Goal: Contribute content: Contribute content

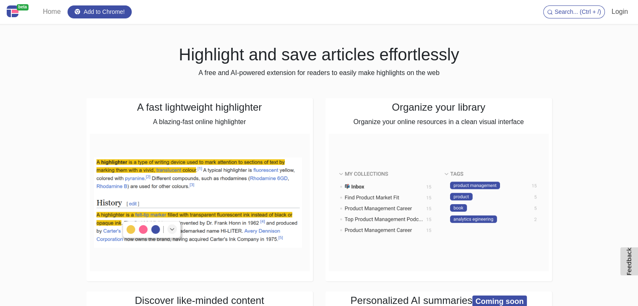
click at [621, 13] on link "Login" at bounding box center [620, 11] width 23 height 17
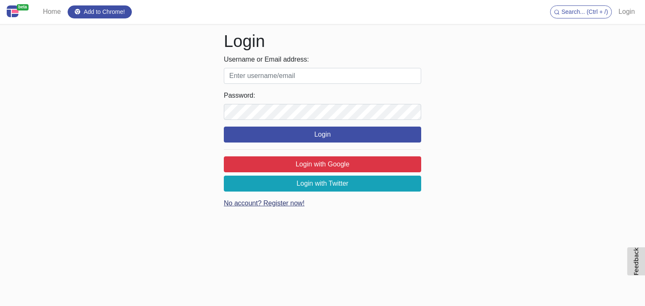
click at [284, 205] on link "No account? Register now!" at bounding box center [264, 203] width 81 height 7
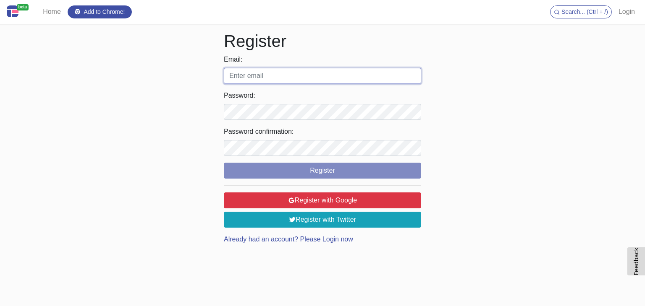
click at [298, 74] on input "Email:" at bounding box center [322, 76] width 197 height 16
type input "philosconsultingaus@gmail.com"
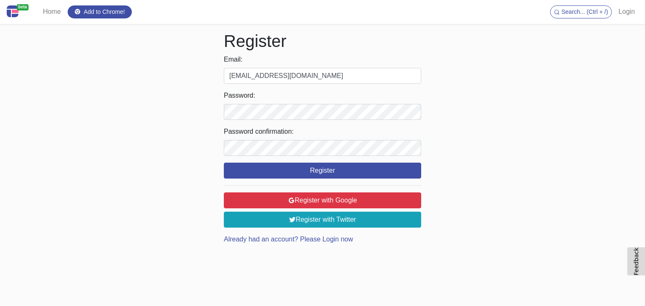
click at [317, 99] on label "Password:" at bounding box center [322, 96] width 197 height 10
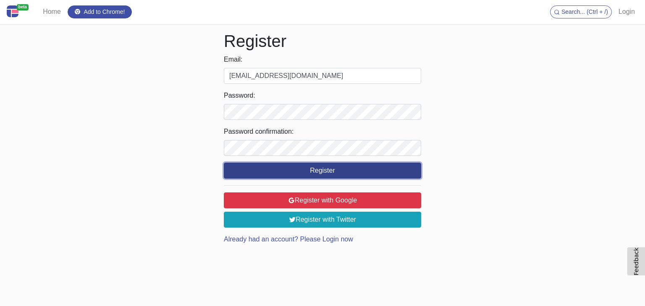
click at [361, 174] on button "Register" at bounding box center [322, 171] width 197 height 16
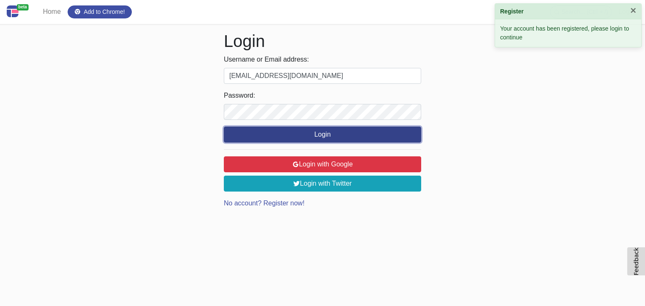
click at [349, 135] on button "Login" at bounding box center [322, 135] width 197 height 16
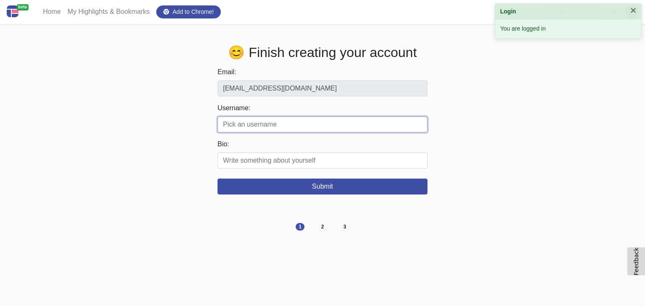
click at [287, 130] on input "Username:" at bounding box center [322, 125] width 210 height 16
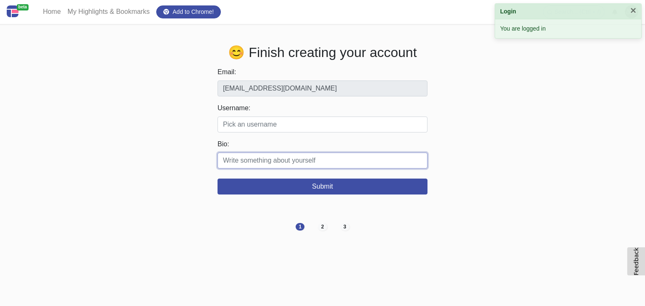
click at [290, 161] on input "Bio:" at bounding box center [322, 161] width 210 height 16
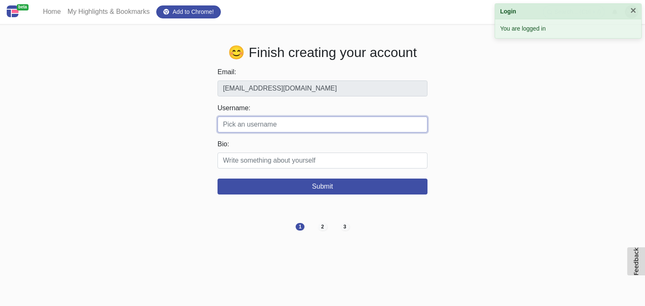
click at [290, 126] on input "Username:" at bounding box center [322, 125] width 210 height 16
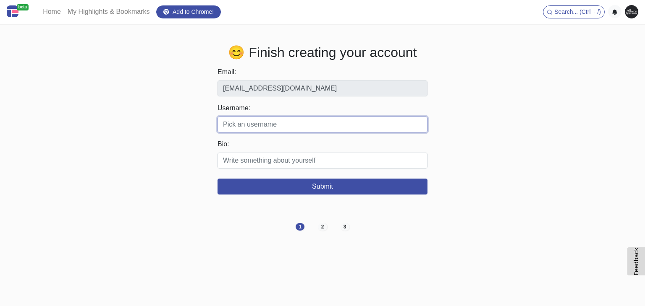
paste input "alluredayspa"
type input "alluredayspa"
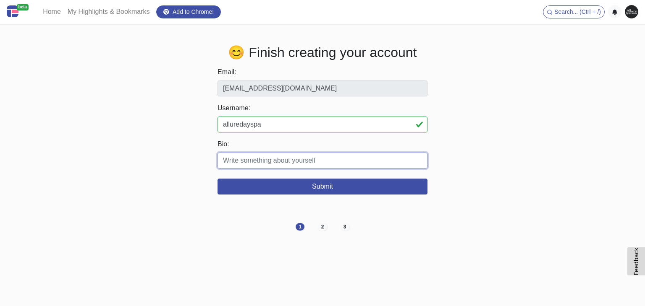
click at [265, 163] on input "Bio:" at bounding box center [322, 161] width 210 height 16
paste input "Discover Allure Day Spa & Hair Design, a five-star oasis in the heart of Manhat…"
drag, startPoint x: 257, startPoint y: 161, endPoint x: 428, endPoint y: 168, distance: 171.0
click at [428, 168] on div "😊 Finish creating your account Email: philosconsultingaus@gmail.com Username: a…" at bounding box center [322, 119] width 466 height 150
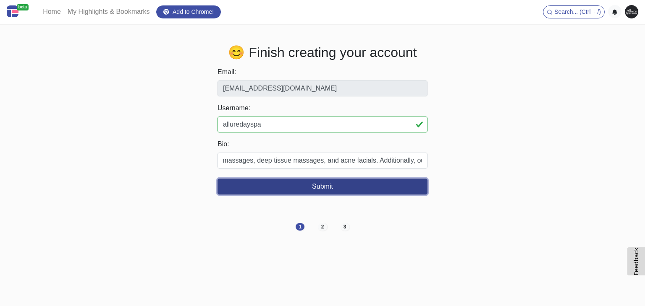
click at [400, 181] on button "Submit" at bounding box center [322, 187] width 210 height 16
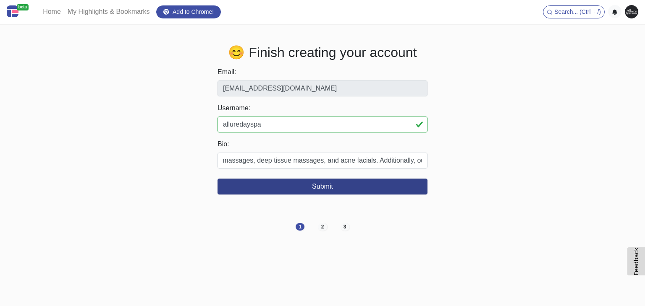
scroll to position [0, 0]
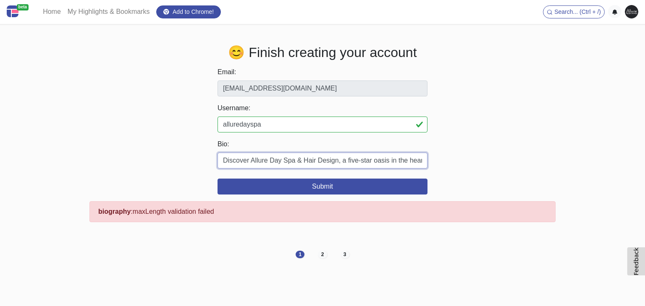
click at [393, 167] on input "Discover Allure Day Spa & Hair Design, a five-star oasis in the heart of Manhat…" at bounding box center [322, 161] width 210 height 16
click at [415, 163] on input "Discover Allure Day Spa & Hair Design, a five-star oasis in the heart of Manhat…" at bounding box center [322, 161] width 210 height 16
drag, startPoint x: 371, startPoint y: 159, endPoint x: 517, endPoint y: 167, distance: 145.8
click at [517, 167] on div "😊 Finish creating your account Email: philosconsultingaus@gmail.com Username: a…" at bounding box center [322, 133] width 466 height 178
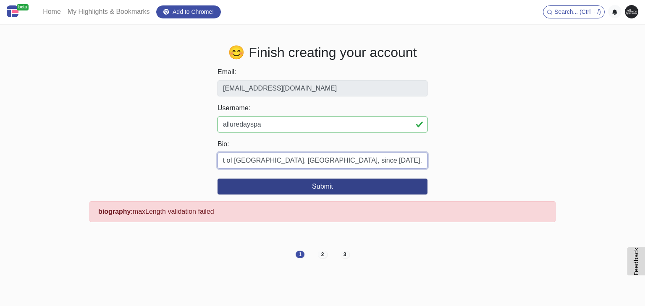
scroll to position [0, 95]
type input "Discover Allure Day Spa & Hair Design, a five-star oasis in the heart of [GEOGR…"
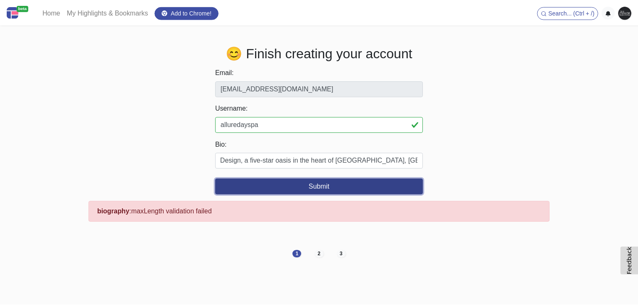
scroll to position [0, 0]
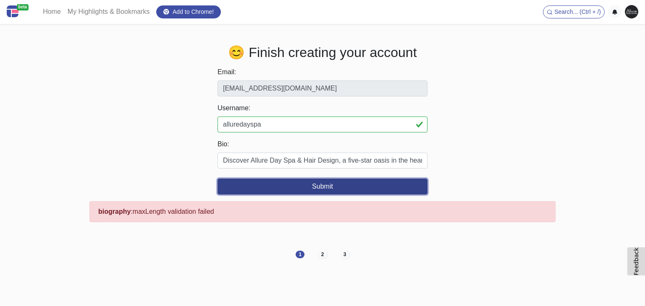
click at [388, 183] on button "Submit" at bounding box center [322, 187] width 210 height 16
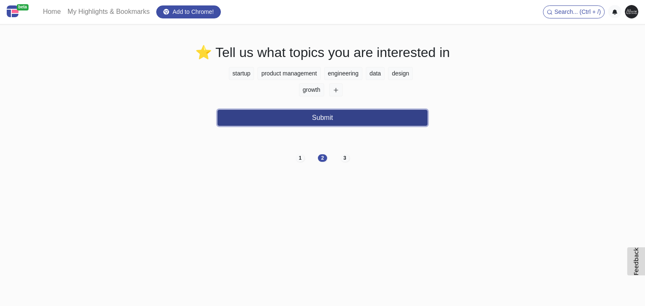
click at [350, 115] on button "Submit" at bounding box center [322, 118] width 210 height 16
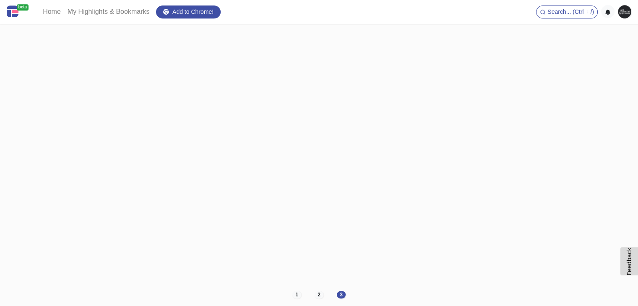
scroll to position [249, 0]
click at [622, 15] on img at bounding box center [624, 11] width 13 height 13
click at [625, 11] on img at bounding box center [624, 11] width 13 height 13
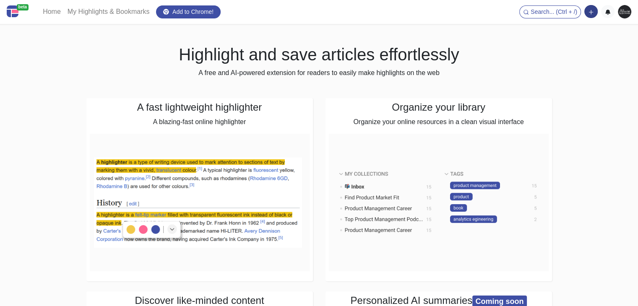
click at [596, 12] on button "button" at bounding box center [591, 11] width 13 height 13
click at [573, 44] on button "Add a note block" at bounding box center [563, 42] width 70 height 13
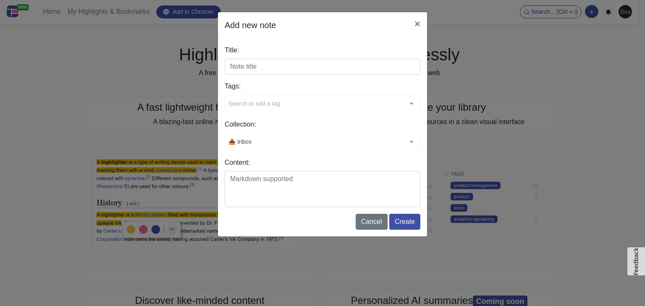
click at [255, 68] on input "Title:" at bounding box center [323, 67] width 196 height 16
paste input "Rejuvenate Your Skin at Allure Day Spa & Hair Design – Premier Facial Spa in [U…"
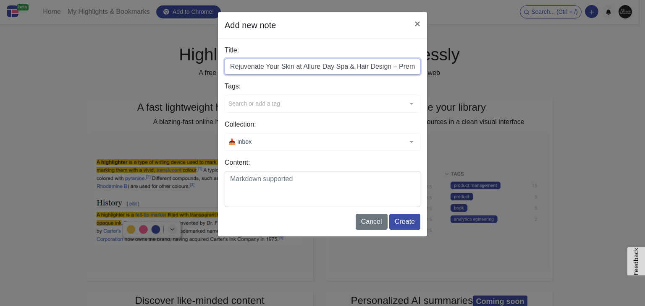
scroll to position [0, 71]
type input "Rejuvenate Your Skin at Allure Day Spa & Hair Design – Premier Facial Spa in [U…"
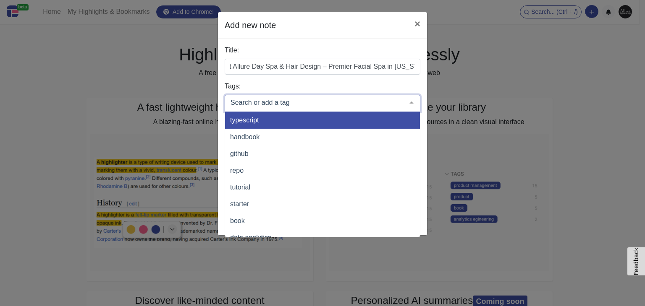
scroll to position [0, 0]
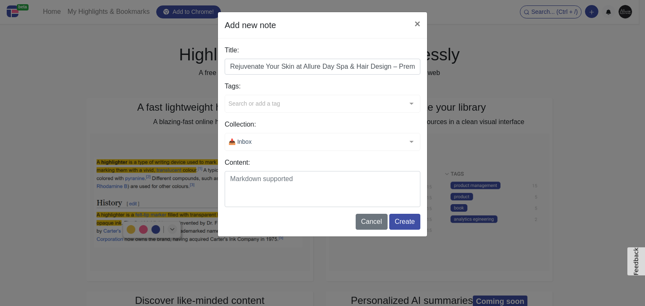
click at [302, 101] on div "Search or add a tag" at bounding box center [323, 104] width 196 height 18
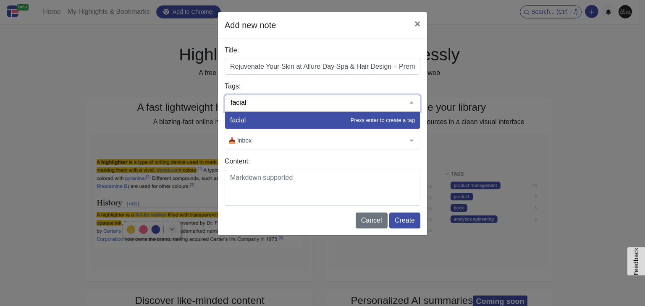
type input "facials"
click at [302, 116] on span "facials" at bounding box center [322, 120] width 195 height 17
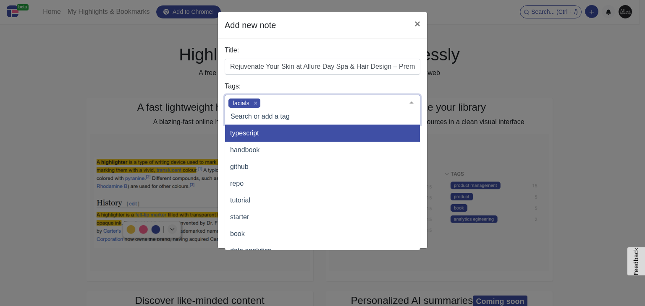
click at [436, 112] on div "Add new note × Title: Rejuvenate Your Skin at Allure Day Spa & Hair Design – Pr…" at bounding box center [322, 153] width 645 height 306
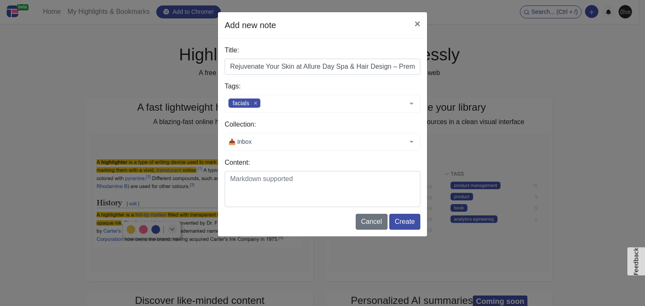
click at [290, 165] on label "Content:" at bounding box center [323, 163] width 196 height 10
click at [290, 171] on textarea "Content:" at bounding box center [323, 189] width 196 height 36
click at [287, 174] on textarea "Content:" at bounding box center [323, 189] width 196 height 36
paste textarea "Experience the ultimate skincare at Allure Day Spa & Hair Design, the top facia…"
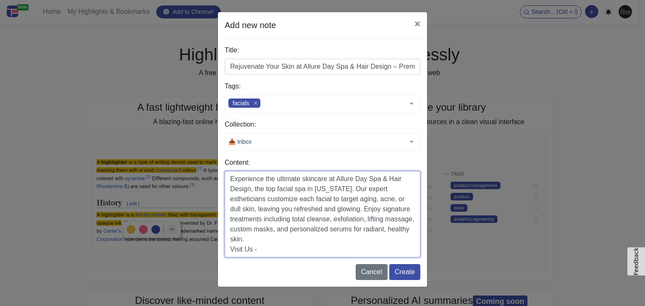
paste textarea "[URL][DOMAIN_NAME]"
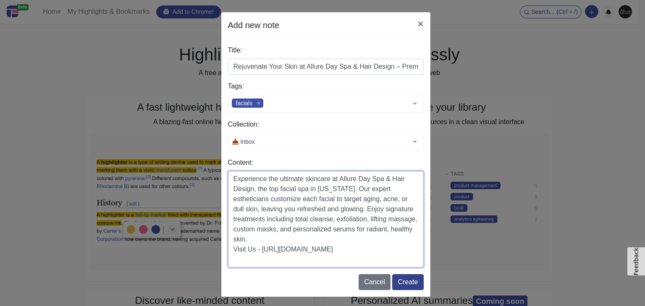
type textarea "Experience the ultimate skincare at Allure Day Spa & Hair Design, the top facia…"
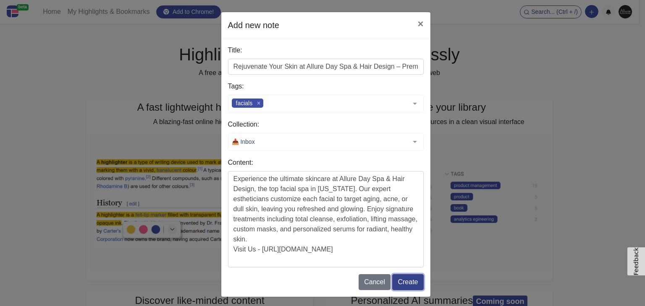
click at [405, 281] on button "Create" at bounding box center [407, 283] width 31 height 16
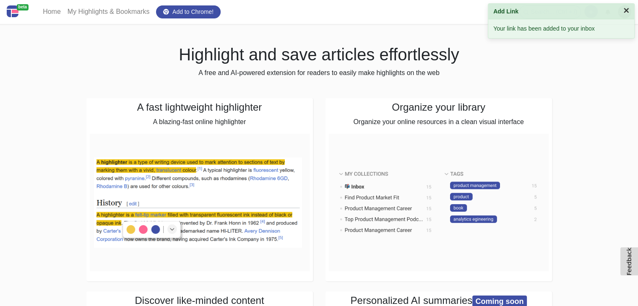
click at [627, 10] on button "×" at bounding box center [627, 10] width 6 height 10
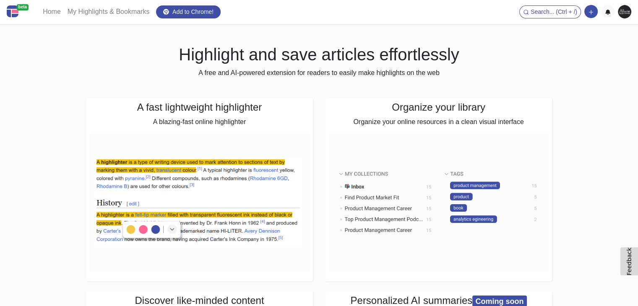
click at [623, 14] on img at bounding box center [624, 11] width 13 height 13
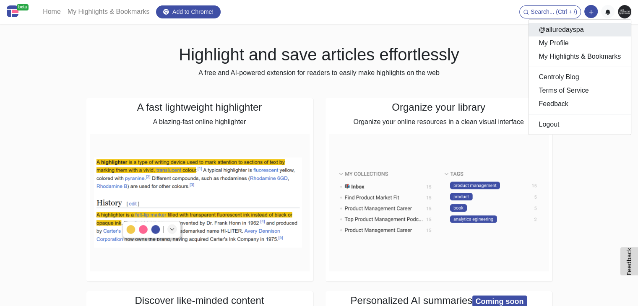
click at [576, 34] on link "@alluredayspa" at bounding box center [580, 29] width 102 height 13
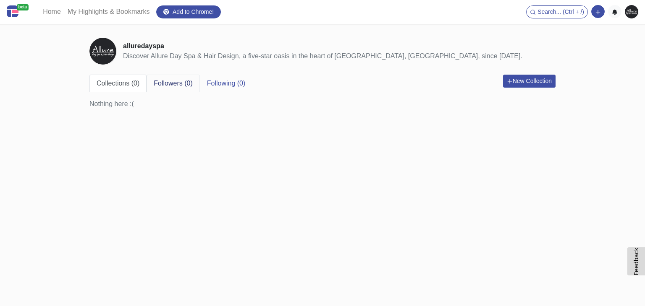
click at [163, 84] on link "Followers (0)" at bounding box center [172, 84] width 53 height 18
drag, startPoint x: 123, startPoint y: 84, endPoint x: 137, endPoint y: 86, distance: 14.4
click at [123, 84] on link "Collections (0)" at bounding box center [117, 84] width 57 height 18
click at [177, 85] on link "Followers (0)" at bounding box center [172, 84] width 53 height 18
click at [222, 82] on link "Following (0)" at bounding box center [226, 84] width 53 height 18
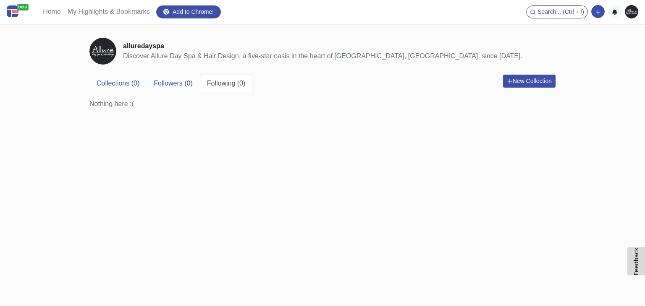
click at [630, 14] on img at bounding box center [631, 11] width 13 height 13
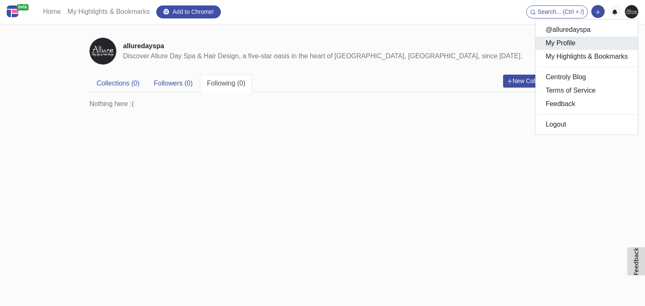
click at [567, 46] on link "My Profile" at bounding box center [586, 43] width 102 height 13
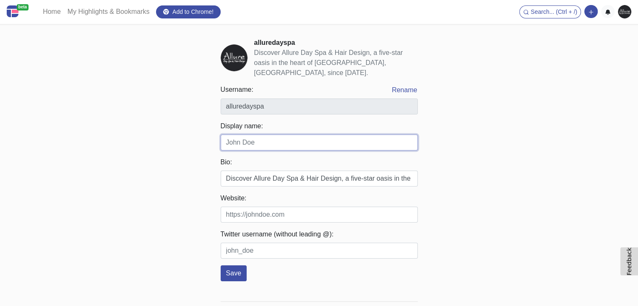
click at [288, 140] on input "Display name:" at bounding box center [319, 143] width 197 height 16
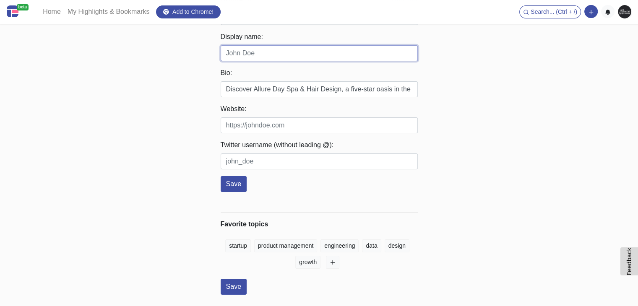
scroll to position [42, 0]
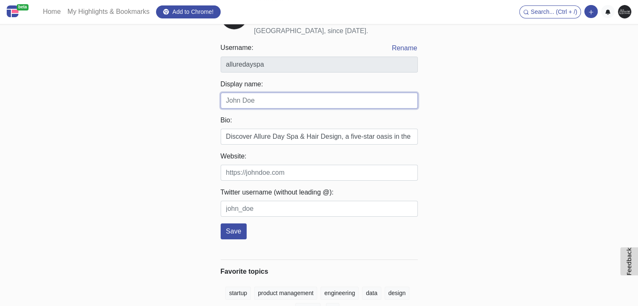
click at [277, 95] on input "Display name:" at bounding box center [319, 101] width 197 height 16
paste input "Allure Day Spa"
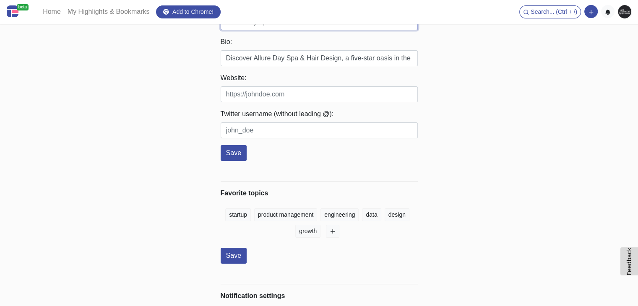
scroll to position [126, 0]
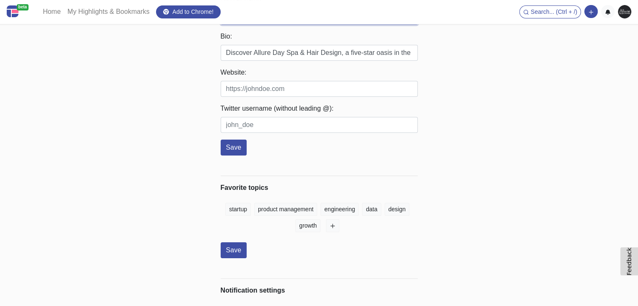
type input "Allure Day Spa"
click at [278, 78] on div "Website:" at bounding box center [319, 82] width 197 height 29
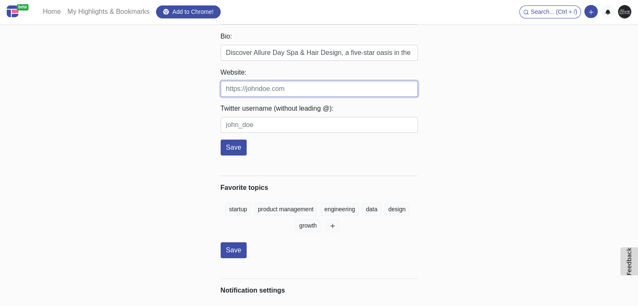
click at [273, 83] on input "Website:" at bounding box center [319, 89] width 197 height 16
paste input "[URL][DOMAIN_NAME]"
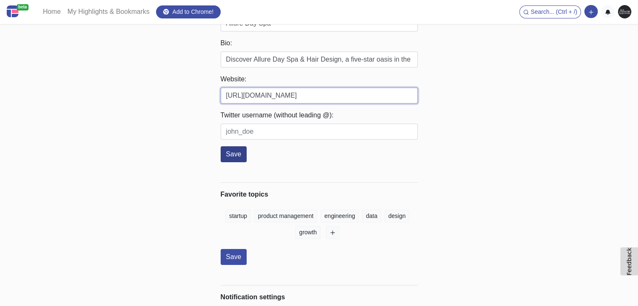
type input "[URL][DOMAIN_NAME]"
click at [231, 146] on button "Save" at bounding box center [234, 154] width 26 height 16
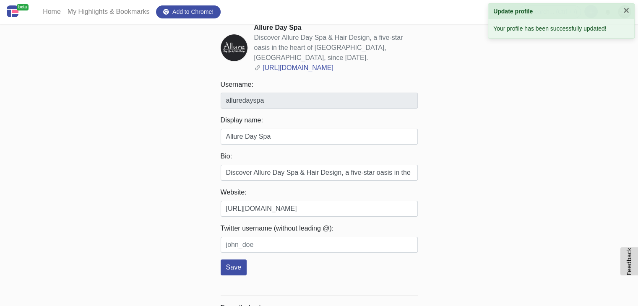
scroll to position [0, 0]
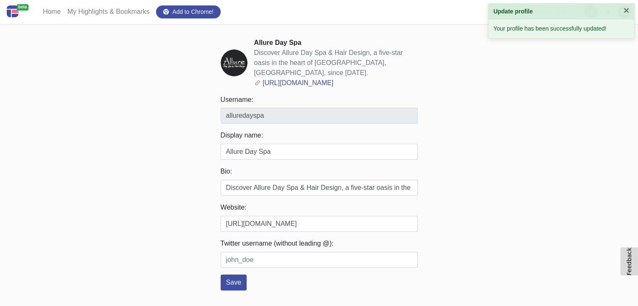
click at [504, 113] on div "beta Home My Highlights & Bookmarks Add to Chrome! Search... (Ctrl + /) Add a l…" at bounding box center [319, 237] width 638 height 474
click at [627, 7] on button "×" at bounding box center [627, 10] width 6 height 10
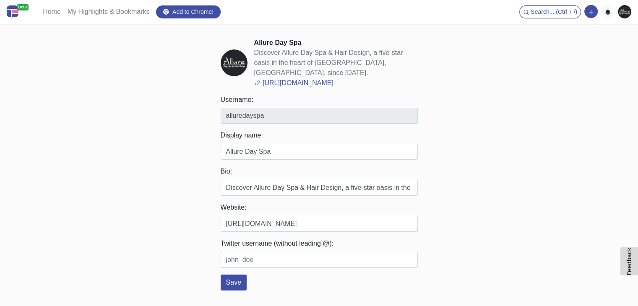
click at [622, 14] on img at bounding box center [624, 11] width 13 height 13
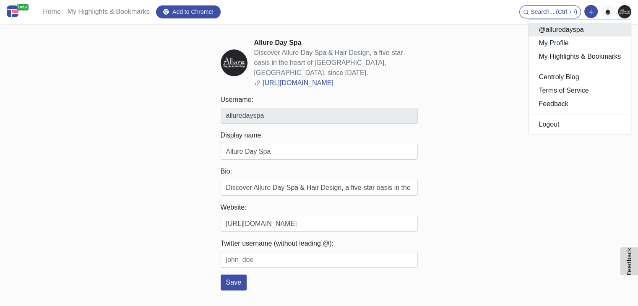
click at [577, 33] on link "@alluredayspa" at bounding box center [580, 29] width 102 height 13
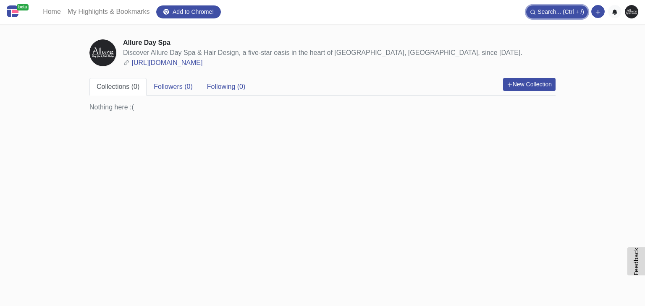
click at [557, 12] on span "Search... (Ctrl + /)" at bounding box center [560, 11] width 47 height 7
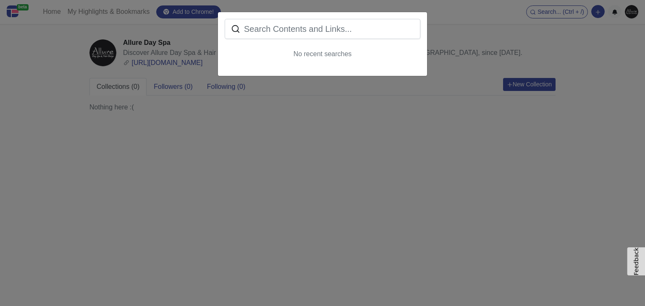
click at [601, 45] on div "No recent searches" at bounding box center [322, 153] width 645 height 306
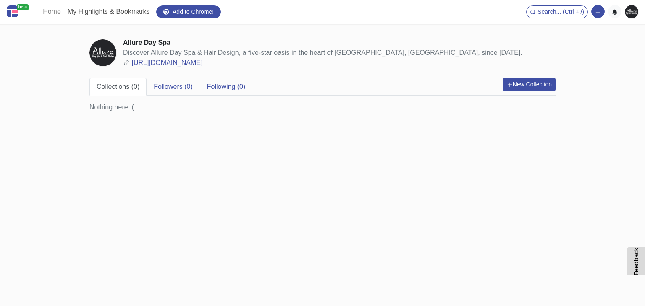
click at [128, 11] on link "My Highlights & Bookmarks" at bounding box center [108, 11] width 89 height 17
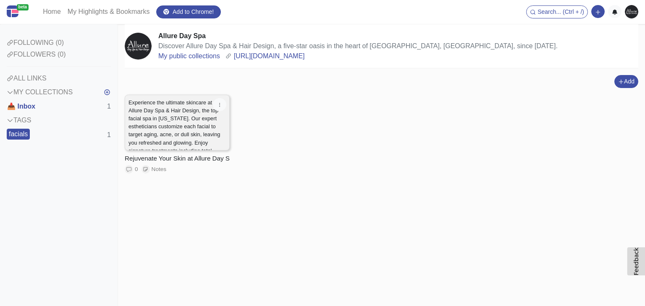
click at [197, 125] on p "Experience the ultimate skincare at Allure Day Spa & Hair Design, the top facia…" at bounding box center [176, 143] width 97 height 89
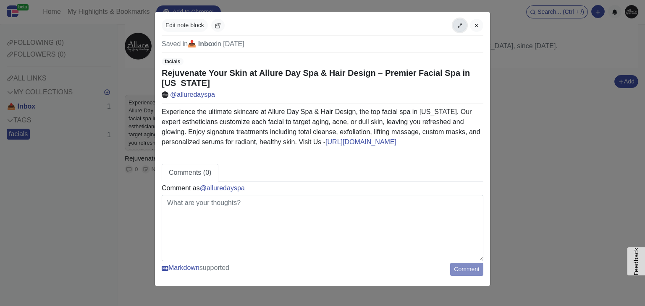
click at [458, 26] on icon "button" at bounding box center [460, 26] width 6 height 6
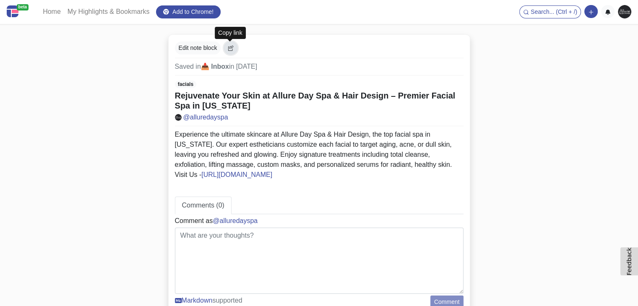
click at [230, 46] on icon "button" at bounding box center [231, 48] width 6 height 6
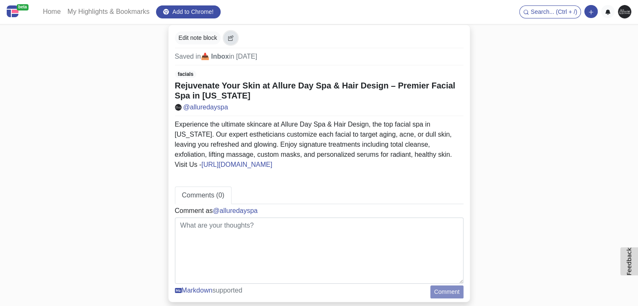
scroll to position [16, 0]
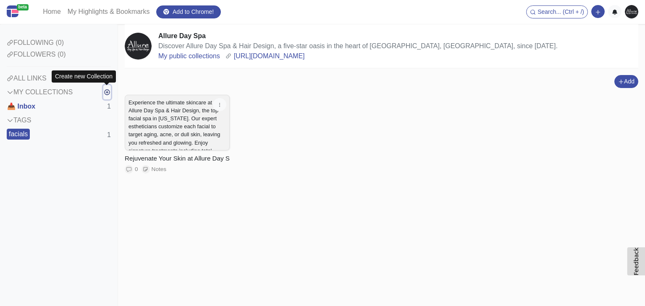
click at [110, 95] on icon "button" at bounding box center [107, 92] width 7 height 7
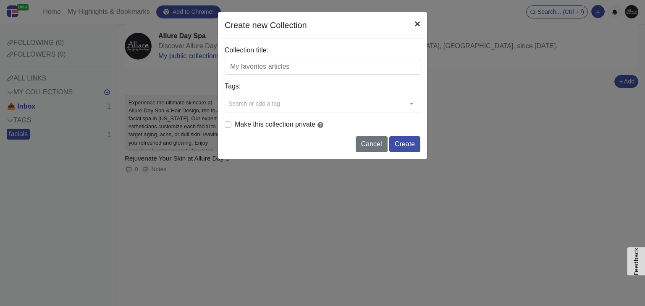
click at [417, 26] on button "×" at bounding box center [417, 24] width 19 height 24
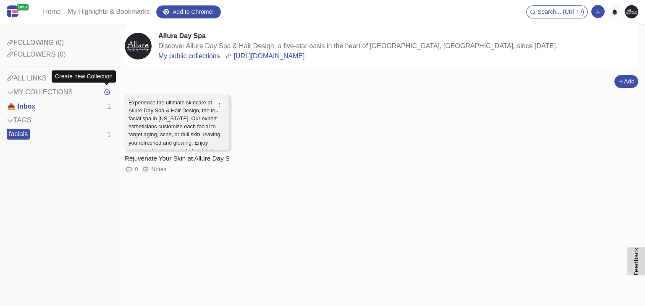
click at [204, 124] on p "Experience the ultimate skincare at Allure Day Spa & Hair Design, the top facia…" at bounding box center [176, 143] width 97 height 89
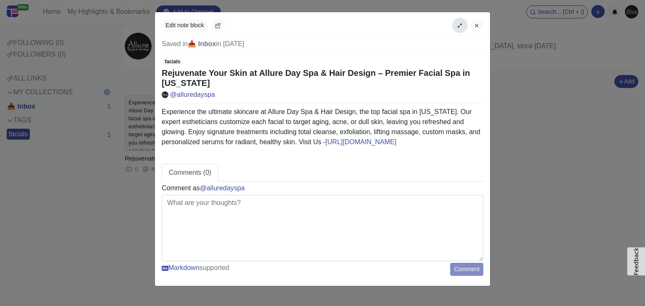
click at [460, 24] on icon "button" at bounding box center [460, 26] width 6 height 6
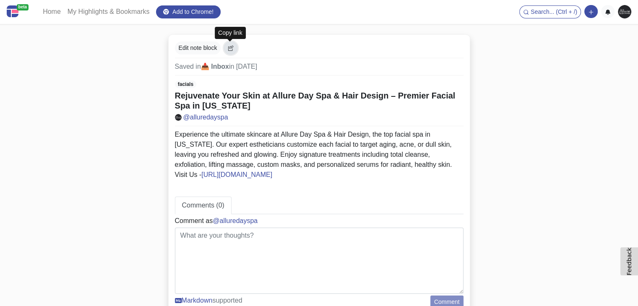
click at [229, 46] on icon "button" at bounding box center [231, 48] width 6 height 6
